Goal: Find specific page/section: Find specific page/section

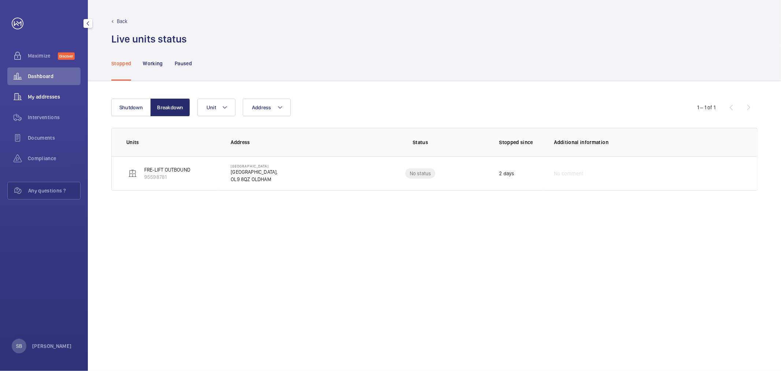
click at [41, 94] on span "My addresses" at bounding box center [54, 96] width 53 height 7
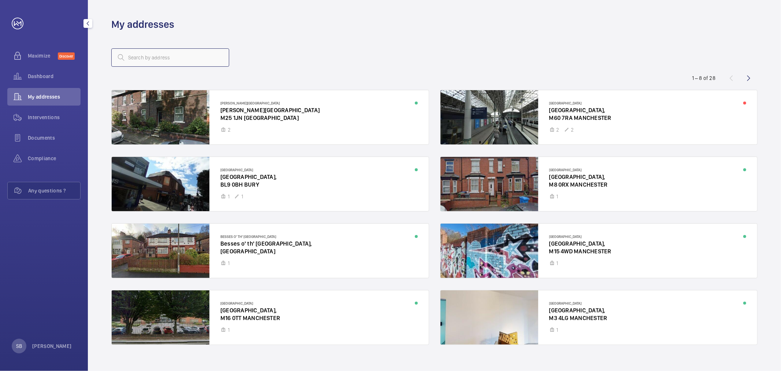
click at [162, 63] on input "text" at bounding box center [170, 57] width 118 height 18
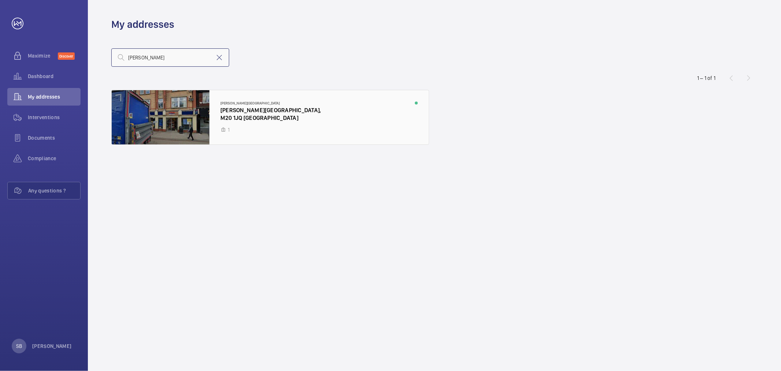
type input "burt"
click at [198, 103] on div at bounding box center [270, 117] width 317 height 54
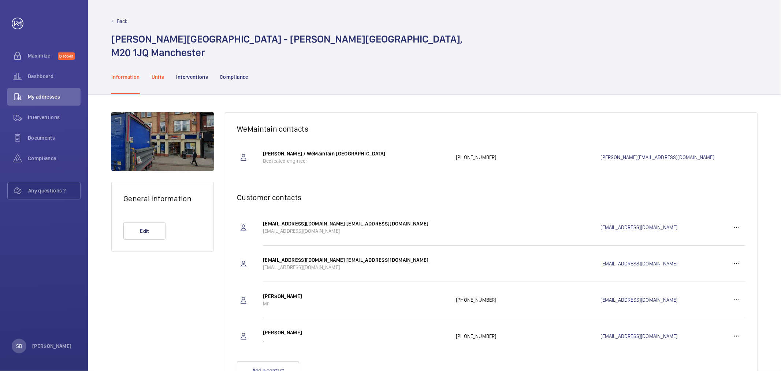
click at [156, 72] on div "Units" at bounding box center [158, 76] width 13 height 35
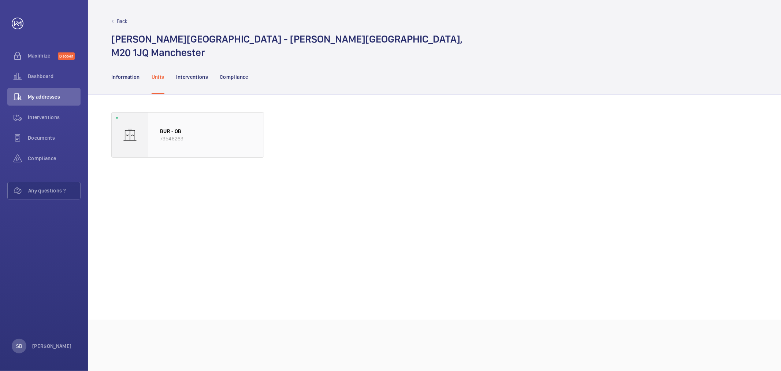
click at [156, 120] on div "BUR - OB 73546263" at bounding box center [205, 134] width 115 height 45
